Goal: Task Accomplishment & Management: Manage account settings

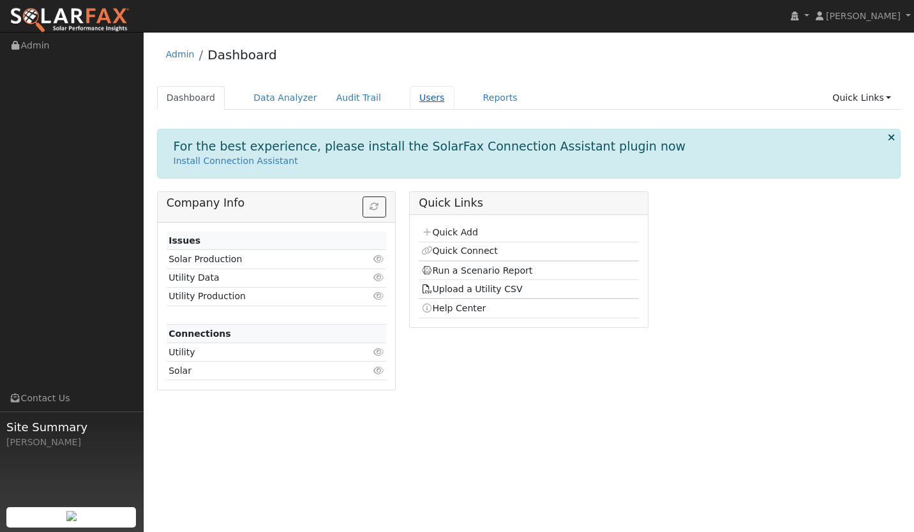
click at [417, 99] on link "Users" at bounding box center [432, 98] width 45 height 24
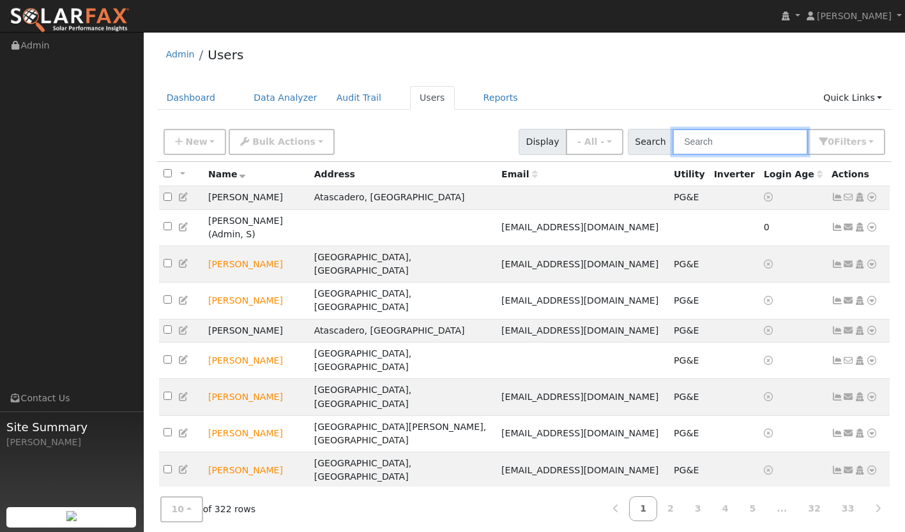
click at [726, 154] on input "text" at bounding box center [739, 142] width 135 height 26
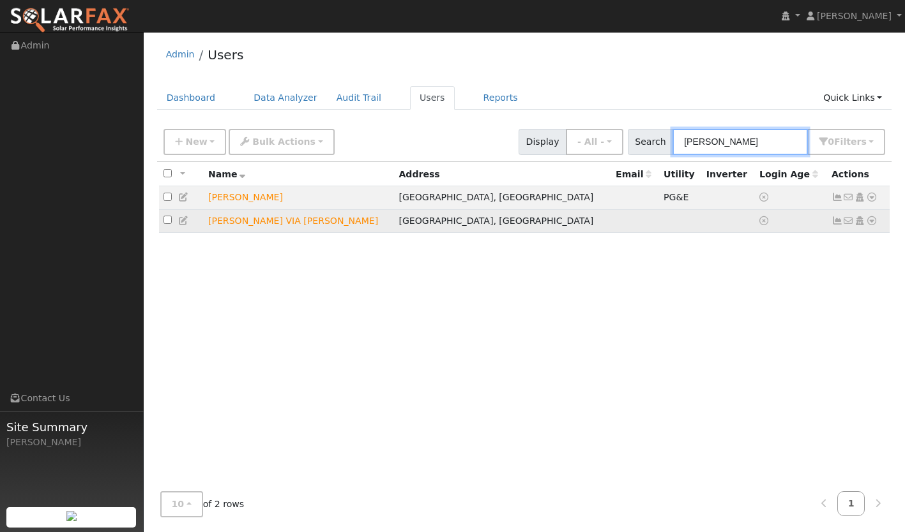
type input "TYRONE"
click at [870, 222] on icon at bounding box center [871, 220] width 11 height 9
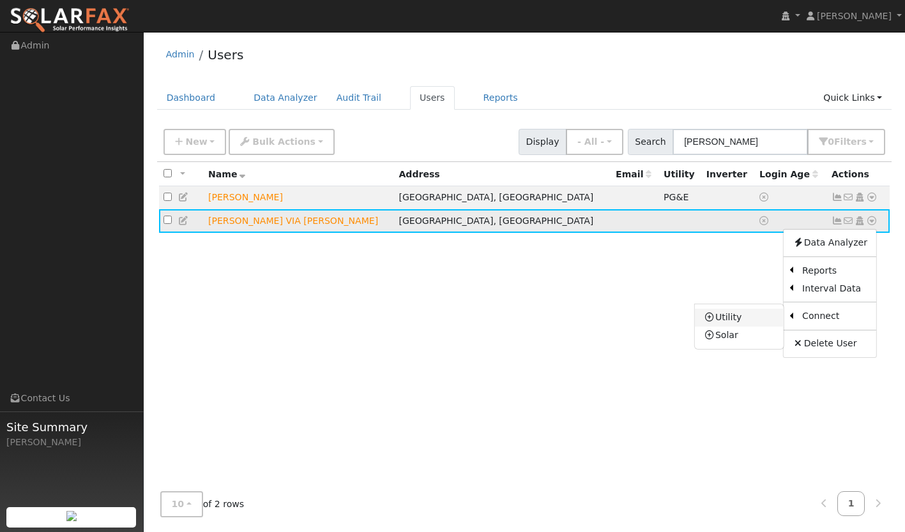
click at [749, 315] on link "Utility" at bounding box center [739, 318] width 89 height 18
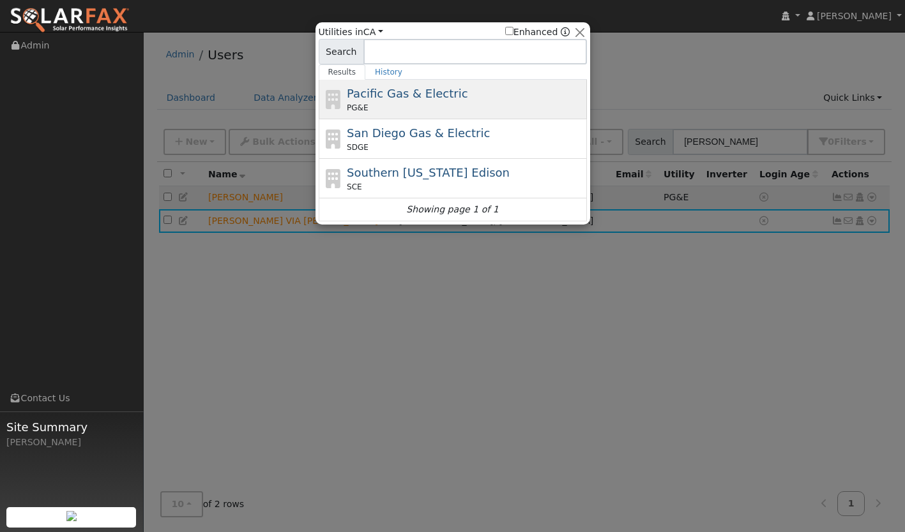
click at [414, 90] on span "Pacific Gas & Electric" at bounding box center [407, 93] width 121 height 13
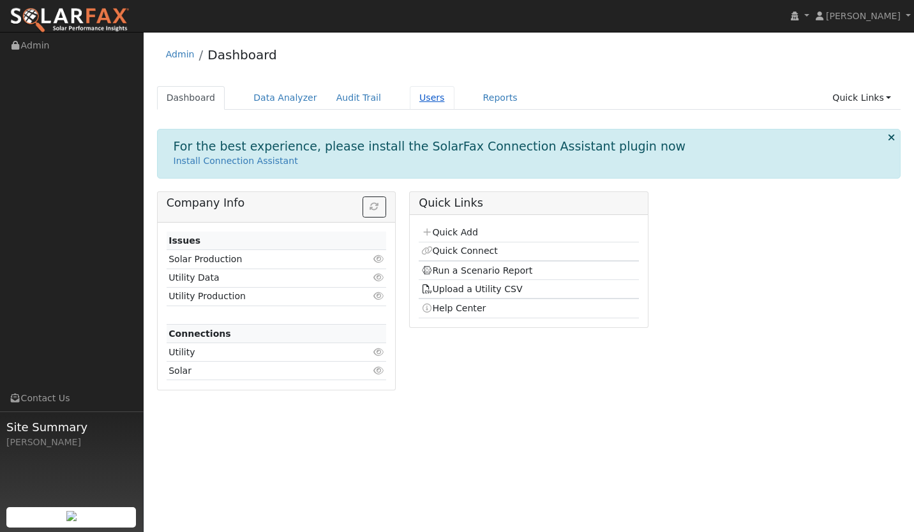
click at [410, 93] on link "Users" at bounding box center [432, 98] width 45 height 24
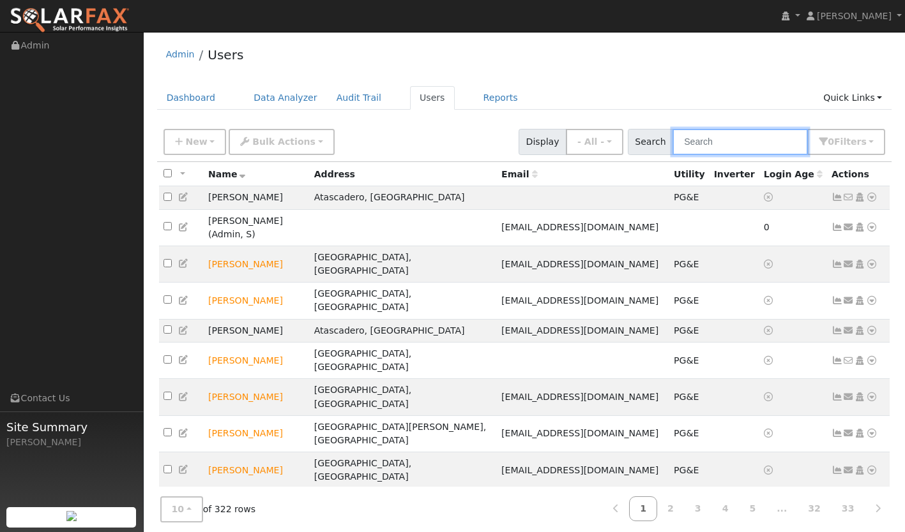
click at [715, 143] on input "text" at bounding box center [739, 142] width 135 height 26
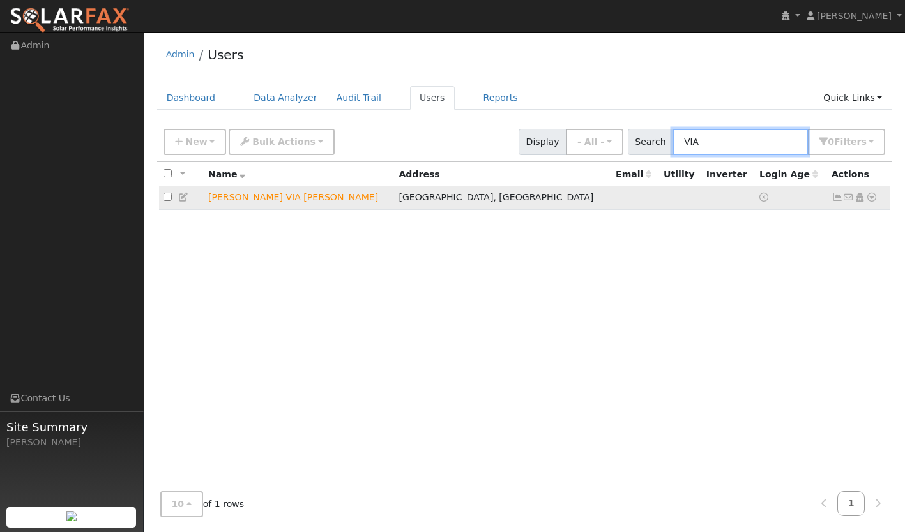
type input "VIA"
click at [871, 202] on icon at bounding box center [871, 197] width 11 height 9
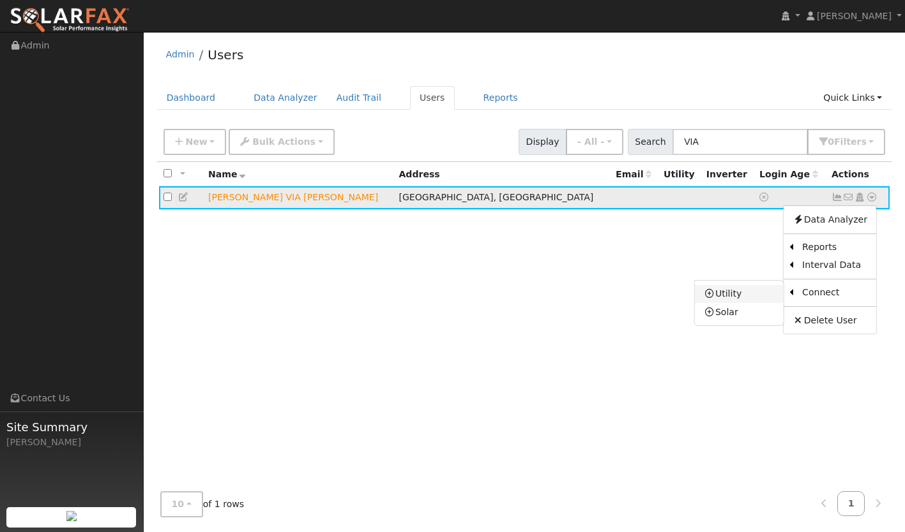
click at [758, 297] on link "Utility" at bounding box center [739, 294] width 89 height 18
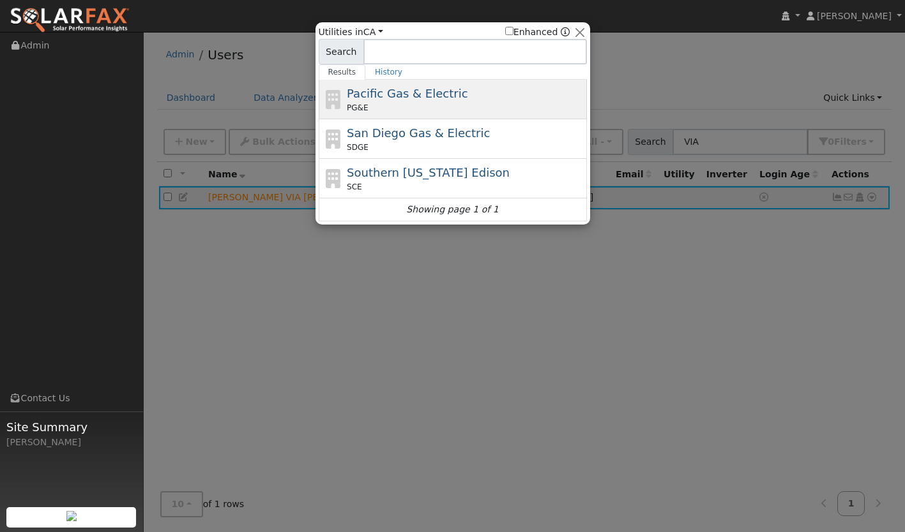
click at [436, 98] on span "Pacific Gas & Electric" at bounding box center [407, 93] width 121 height 13
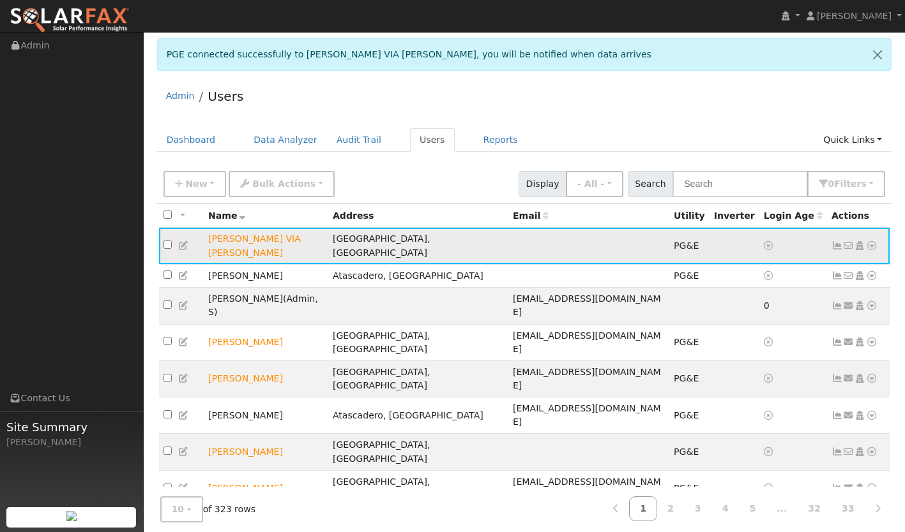
click at [870, 241] on icon at bounding box center [871, 245] width 11 height 9
click at [798, 254] on ul "Data Analyzer Reports Scenario Health Check Energy Audit Account Timeline User …" at bounding box center [830, 327] width 94 height 147
click at [834, 241] on icon at bounding box center [836, 245] width 11 height 9
